Goal: Task Accomplishment & Management: Use online tool/utility

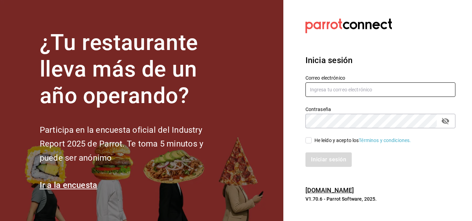
type input "[EMAIL_ADDRESS][DOMAIN_NAME]"
click at [309, 141] on input "He leído y acepto los Términos y condiciones." at bounding box center [308, 140] width 6 height 6
checkbox input "true"
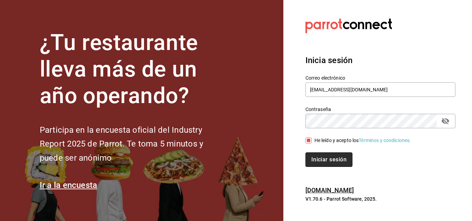
click at [320, 157] on button "Iniciar sesión" at bounding box center [328, 160] width 47 height 15
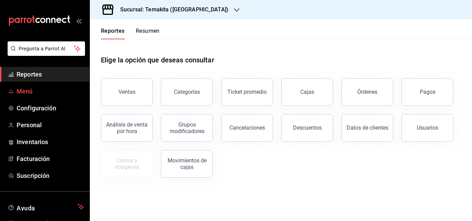
click at [25, 93] on span "Menú" at bounding box center [50, 91] width 67 height 9
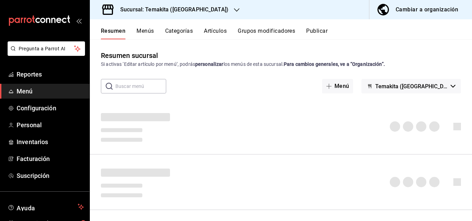
click at [431, 11] on div "Cambiar a organización" at bounding box center [426, 10] width 63 height 10
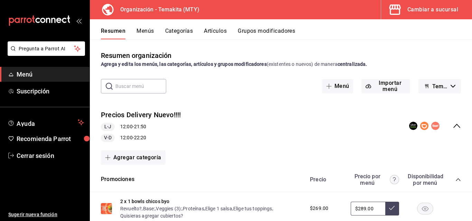
scroll to position [69, 0]
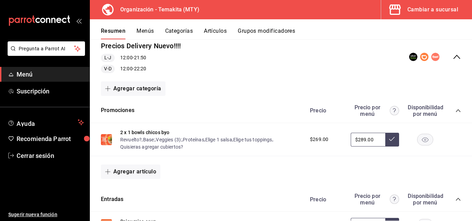
click at [452, 55] on icon "collapse-menu-row" at bounding box center [456, 57] width 8 height 8
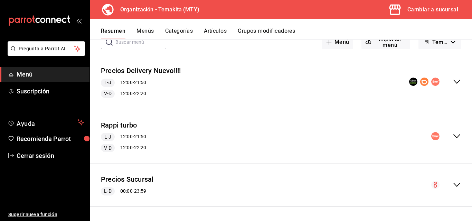
scroll to position [44, 0]
click at [452, 185] on icon "collapse-menu-row" at bounding box center [456, 185] width 8 height 8
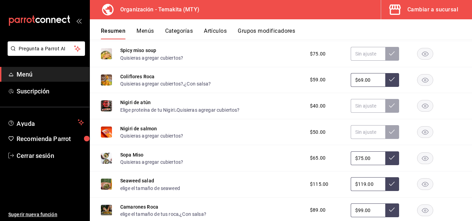
scroll to position [138, 0]
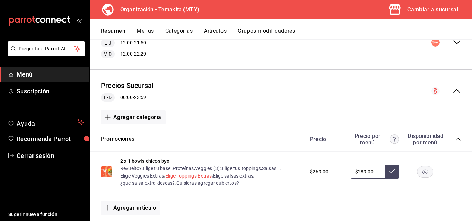
click at [185, 177] on button "Elige Toppings Extras" at bounding box center [188, 176] width 47 height 7
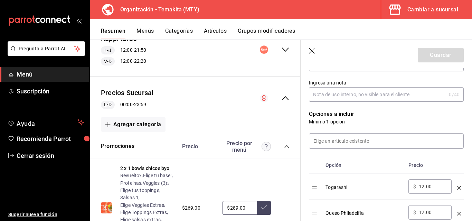
scroll to position [173, 0]
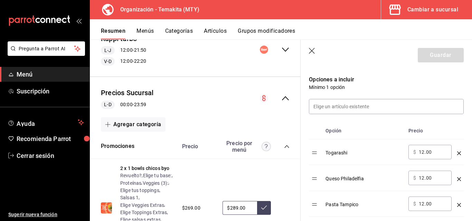
click at [308, 53] on header "Guardar" at bounding box center [385, 54] width 171 height 28
click at [311, 51] on icon "button" at bounding box center [312, 51] width 7 height 7
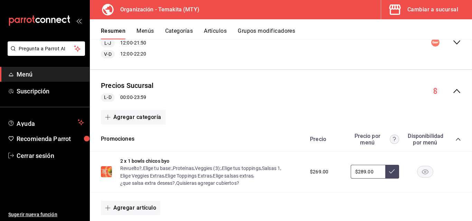
scroll to position [207, 0]
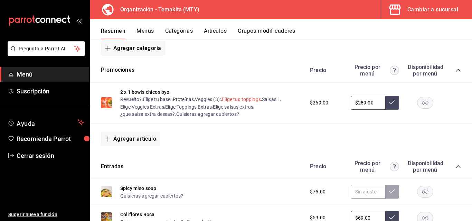
click at [242, 100] on button "Elige tus toppings" at bounding box center [241, 99] width 39 height 7
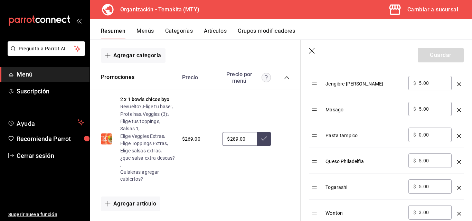
scroll to position [656, 0]
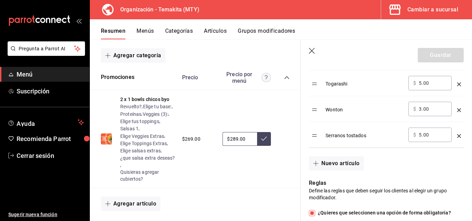
click at [310, 50] on icon "button" at bounding box center [312, 51] width 7 height 7
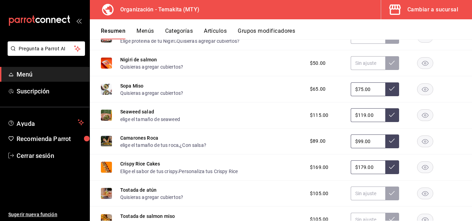
scroll to position [483, 0]
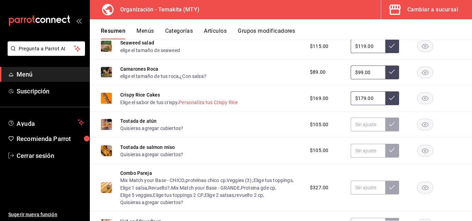
click at [214, 103] on button "Personaliza tus Crispy Rice" at bounding box center [208, 102] width 59 height 7
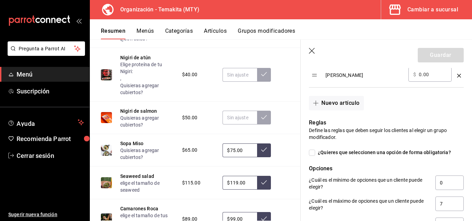
scroll to position [483, 0]
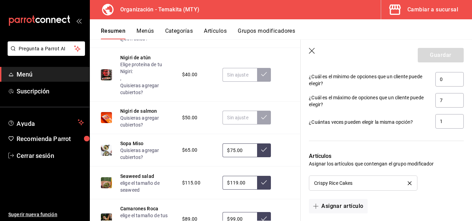
click at [311, 51] on icon "button" at bounding box center [312, 51] width 6 height 6
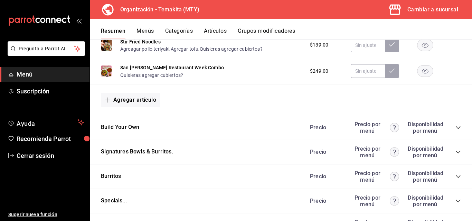
scroll to position [750, 0]
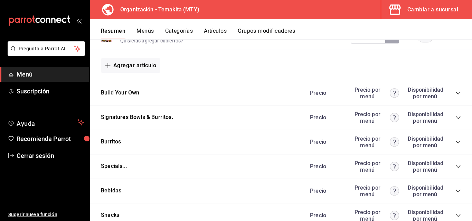
click at [456, 95] on icon "collapse-category-row" at bounding box center [458, 93] width 4 height 3
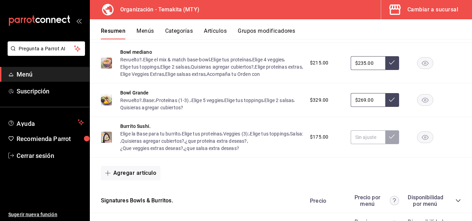
scroll to position [923, 0]
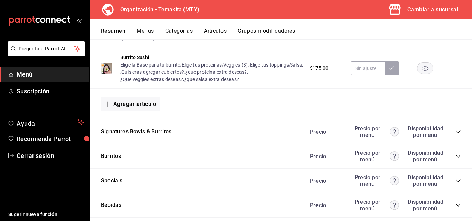
click at [455, 135] on icon "collapse-category-row" at bounding box center [458, 132] width 6 height 6
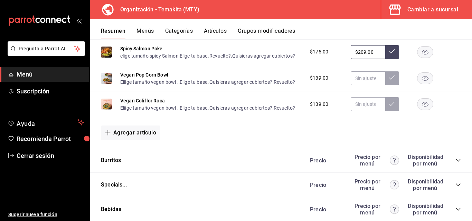
scroll to position [1406, 0]
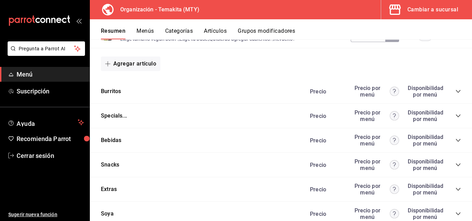
click at [455, 94] on icon "collapse-category-row" at bounding box center [458, 92] width 6 height 6
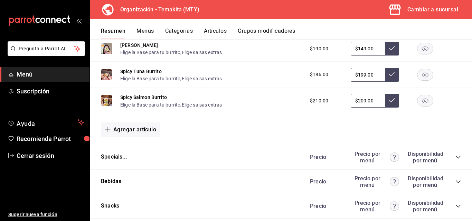
scroll to position [1648, 0]
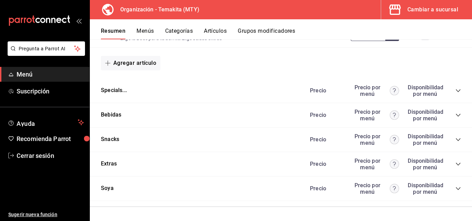
click at [455, 94] on icon "collapse-category-row" at bounding box center [458, 91] width 6 height 6
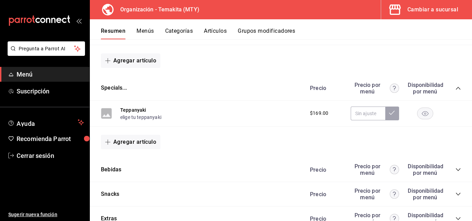
scroll to position [1717, 0]
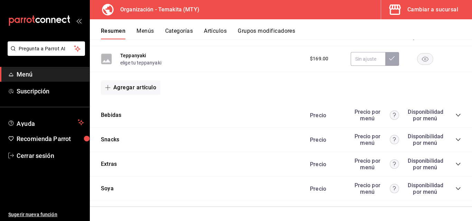
click at [455, 118] on icon "collapse-category-row" at bounding box center [458, 116] width 6 height 6
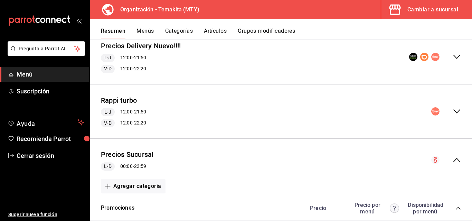
scroll to position [0, 0]
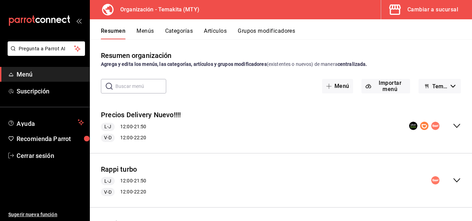
click at [145, 33] on button "Menús" at bounding box center [144, 34] width 17 height 12
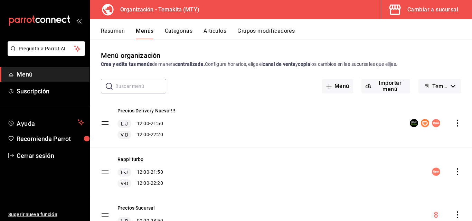
click at [174, 31] on button "Categorías" at bounding box center [179, 34] width 28 height 12
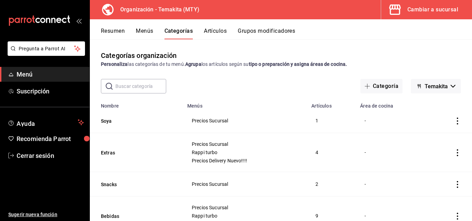
click at [218, 29] on button "Artículos" at bounding box center [215, 34] width 23 height 12
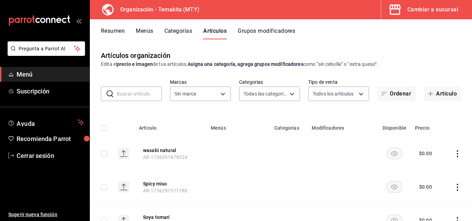
type input "271d921e-de6c-499a-ac6a-9fb1aeac1df4,01a73f1e-221f-473e-bda3-abe8046d8665,a1d6c…"
type input "4408dc1f-cb38-4382-b246-1f85c6fef244"
click at [273, 29] on button "Grupos modificadores" at bounding box center [266, 34] width 57 height 12
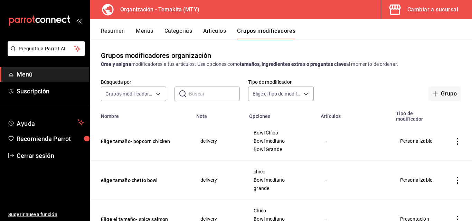
click at [108, 28] on button "Resumen" at bounding box center [113, 34] width 24 height 12
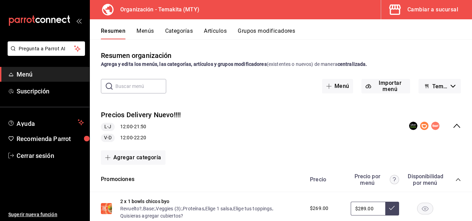
click at [452, 125] on icon "collapse-menu-row" at bounding box center [456, 126] width 8 height 8
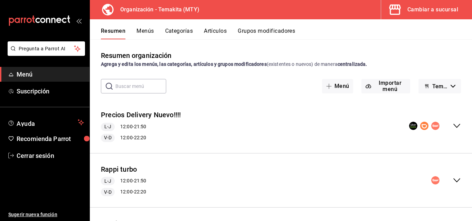
scroll to position [44, 0]
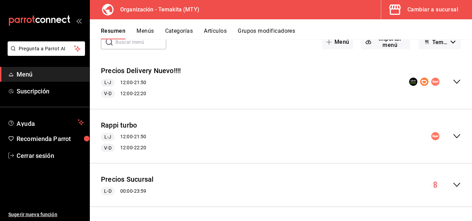
drag, startPoint x: 452, startPoint y: 185, endPoint x: 448, endPoint y: 180, distance: 7.0
click at [452, 185] on icon "collapse-menu-row" at bounding box center [456, 185] width 8 height 8
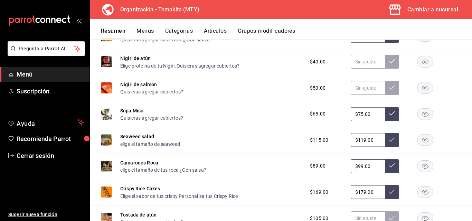
scroll to position [182, 0]
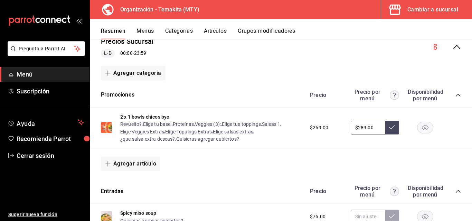
click at [427, 10] on div "Cambiar a sucursal" at bounding box center [432, 10] width 51 height 10
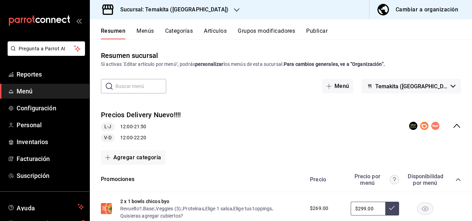
click at [453, 127] on icon "collapse-menu-row" at bounding box center [456, 126] width 7 height 4
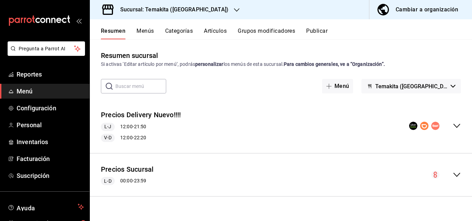
click at [214, 10] on div "Sucursal: Temakita ([GEOGRAPHIC_DATA])" at bounding box center [168, 9] width 147 height 19
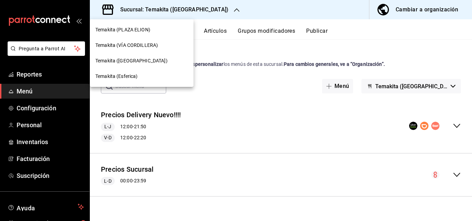
click at [146, 58] on span "Temakita ([GEOGRAPHIC_DATA])" at bounding box center [131, 60] width 72 height 7
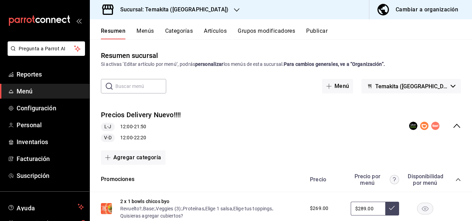
scroll to position [69, 0]
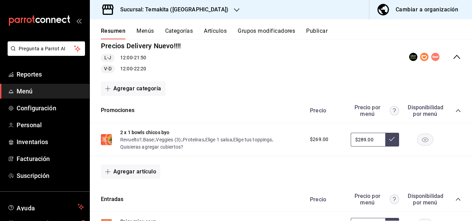
click at [452, 54] on icon "collapse-menu-row" at bounding box center [456, 57] width 8 height 8
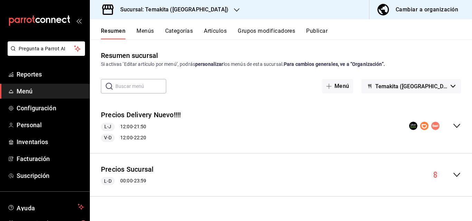
scroll to position [0, 0]
drag, startPoint x: 456, startPoint y: 172, endPoint x: 446, endPoint y: 169, distance: 10.6
click at [456, 172] on icon "collapse-menu-row" at bounding box center [456, 175] width 8 height 8
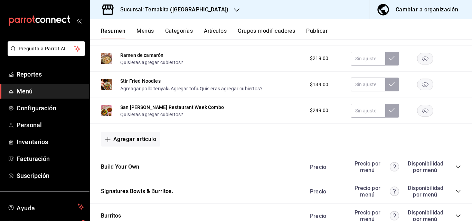
scroll to position [691, 0]
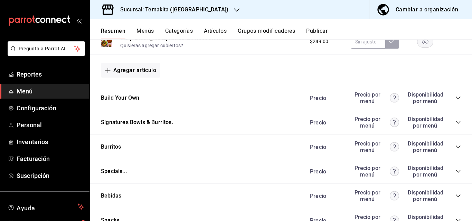
click at [456, 99] on icon "collapse-category-row" at bounding box center [458, 98] width 4 height 3
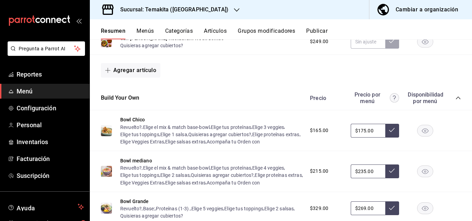
click at [427, 9] on div "Cambiar a organización" at bounding box center [426, 10] width 63 height 10
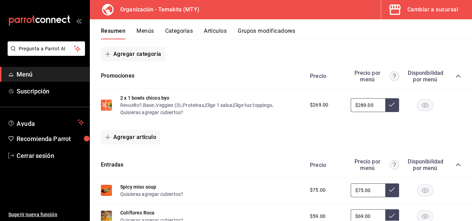
scroll to position [0, 0]
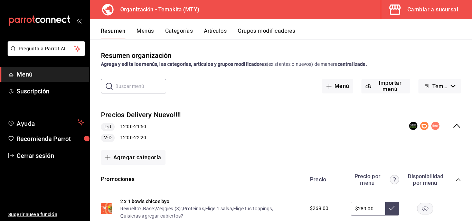
click at [228, 32] on div "Resumen Menús Categorías Artículos Grupos modificadores" at bounding box center [286, 34] width 371 height 12
click at [219, 31] on button "Artículos" at bounding box center [215, 34] width 23 height 12
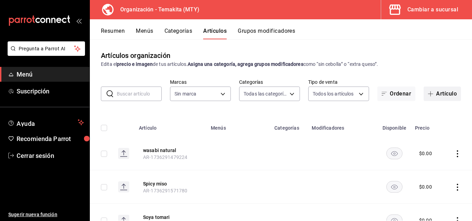
type input "271d921e-de6c-499a-ac6a-9fb1aeac1df4,01a73f1e-221f-473e-bda3-abe8046d8665,a1d6c…"
type input "4408dc1f-cb38-4382-b246-1f85c6fef244"
click at [145, 34] on button "Menús" at bounding box center [144, 34] width 17 height 12
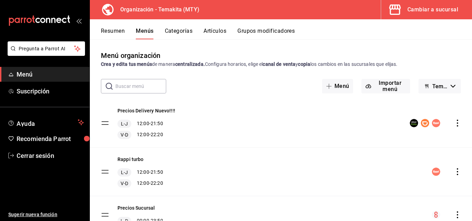
scroll to position [32, 0]
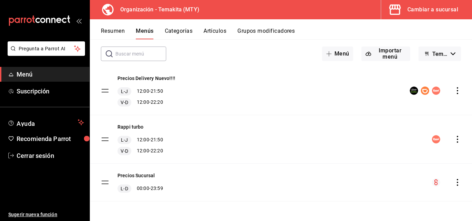
click at [454, 184] on icon "actions" at bounding box center [457, 182] width 7 height 7
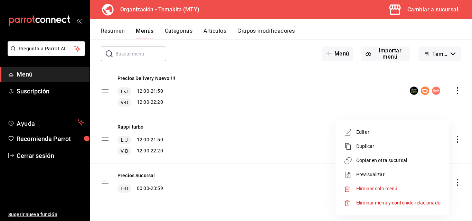
click at [372, 157] on li "Copiar en otra sucursal" at bounding box center [392, 161] width 108 height 14
